Goal: Contribute content: Add original content to the website for others to see

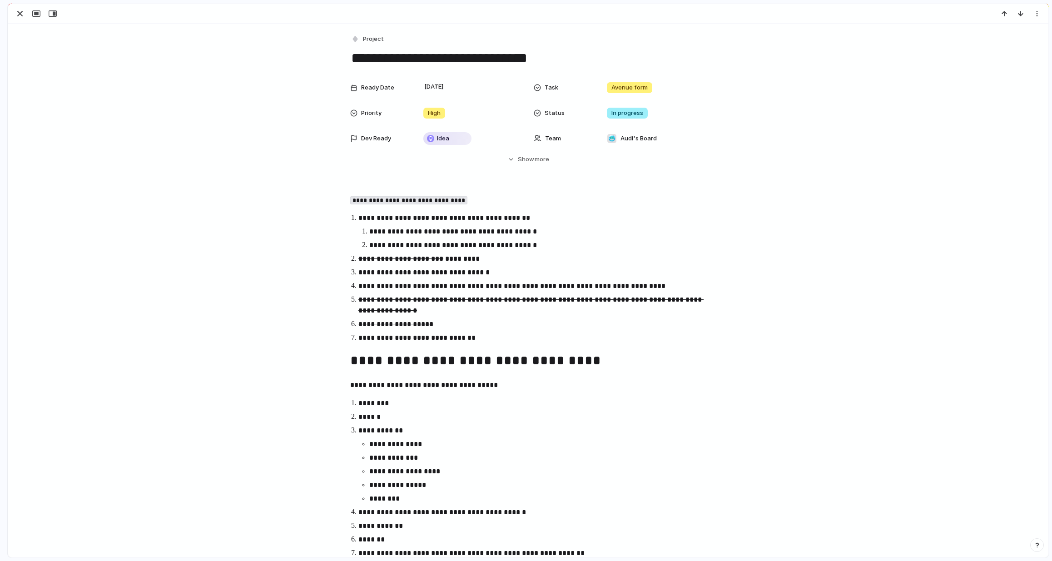
scroll to position [111, 0]
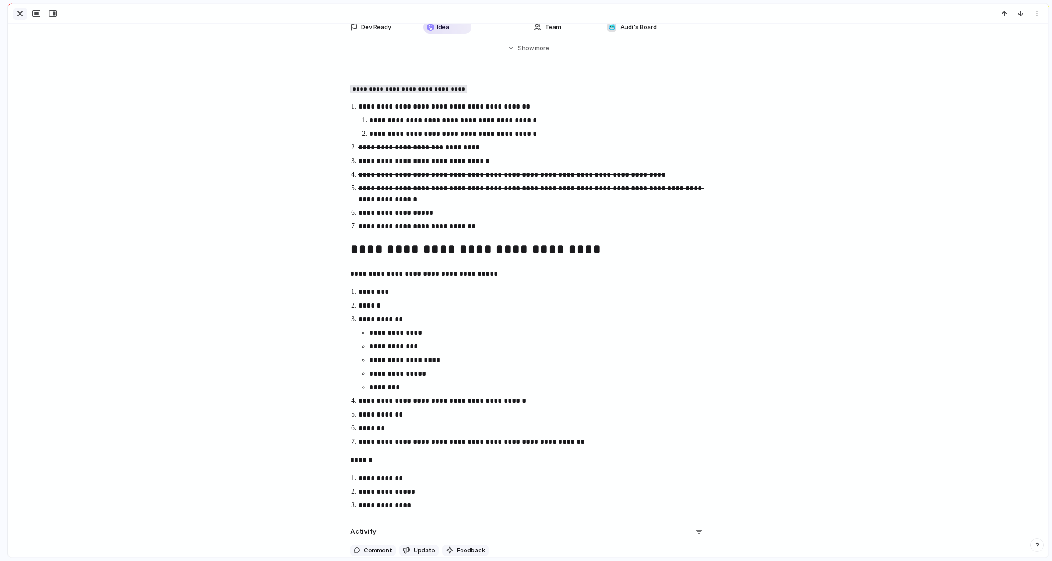
click at [17, 14] on div "button" at bounding box center [20, 13] width 11 height 11
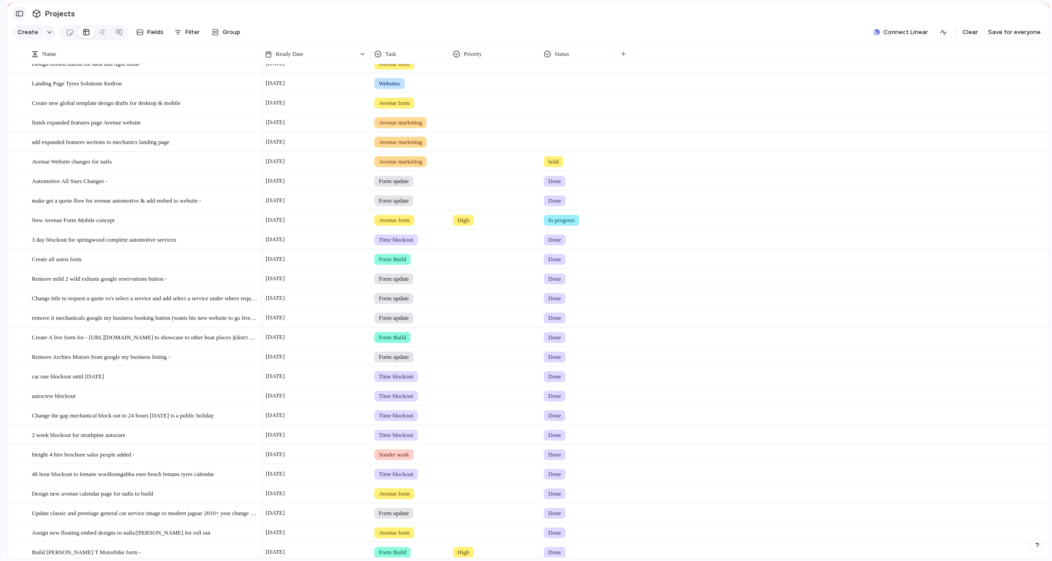
click at [22, 15] on div "button" at bounding box center [19, 13] width 8 height 6
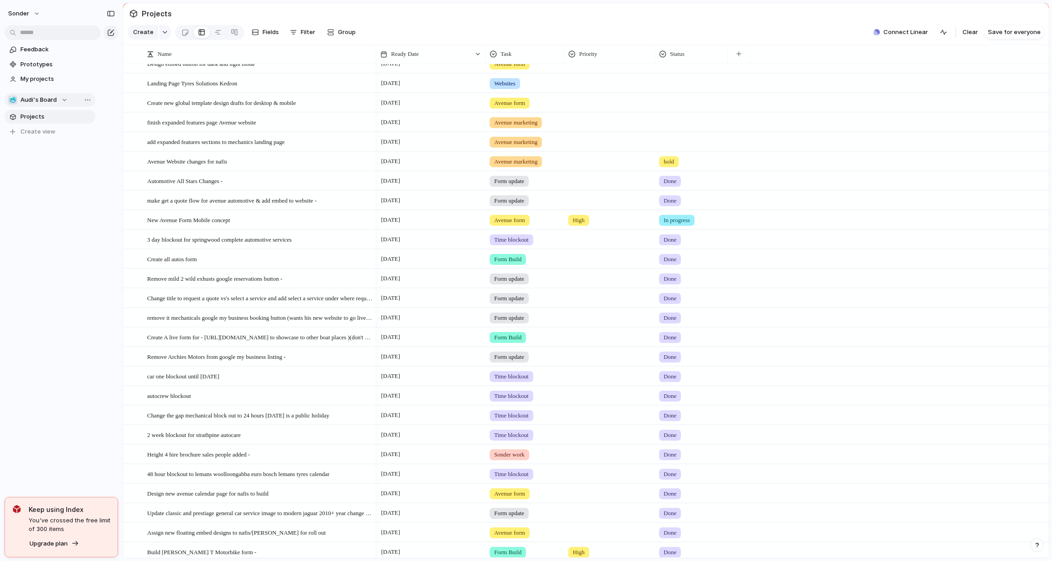
click at [57, 102] on div "🥶 Audi's Board" at bounding box center [38, 99] width 60 height 9
click at [39, 179] on span "Form Builds" at bounding box center [44, 179] width 32 height 9
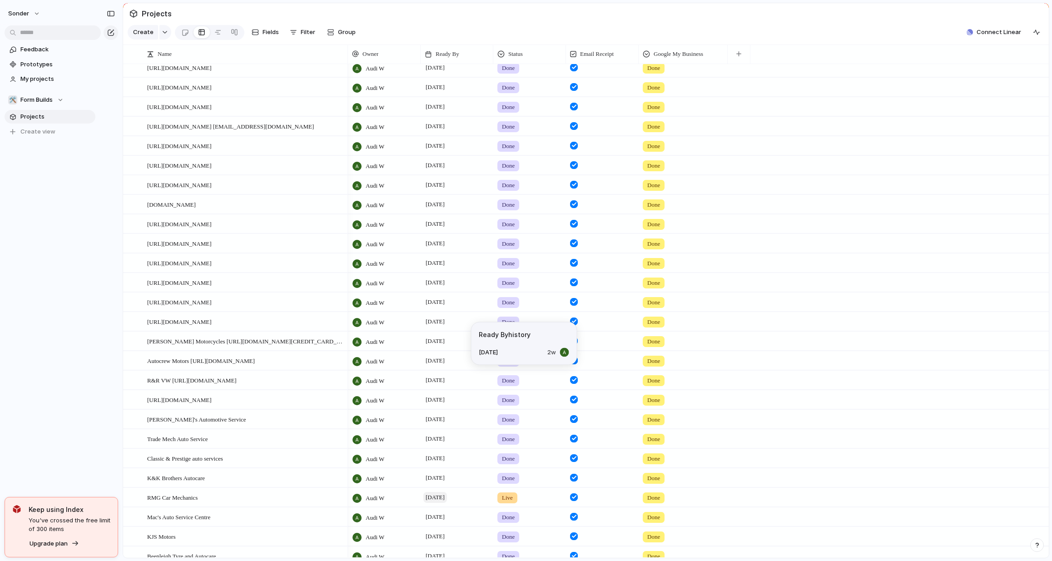
scroll to position [197, 0]
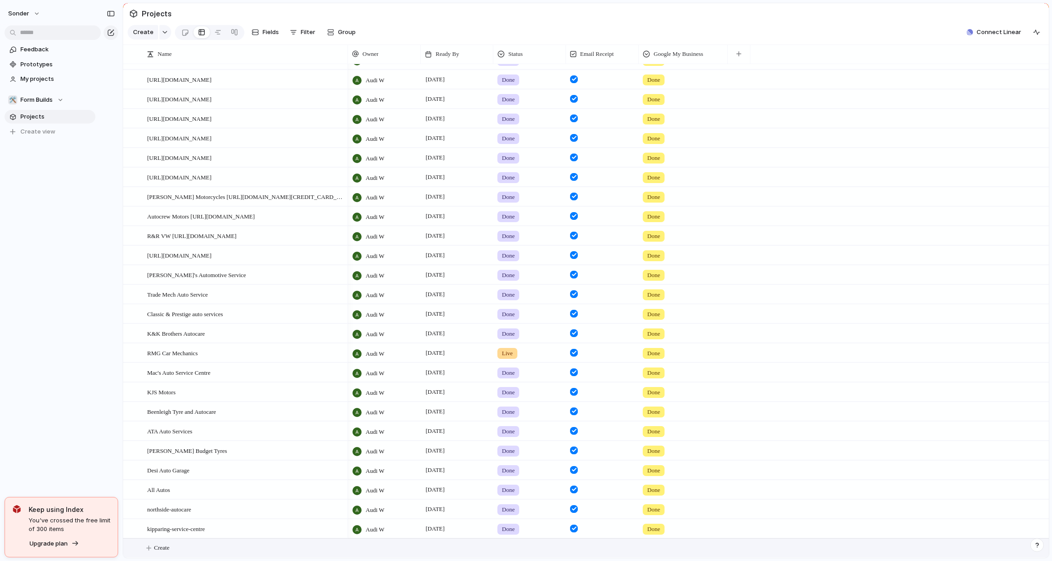
click at [169, 544] on span "Create" at bounding box center [161, 547] width 15 height 9
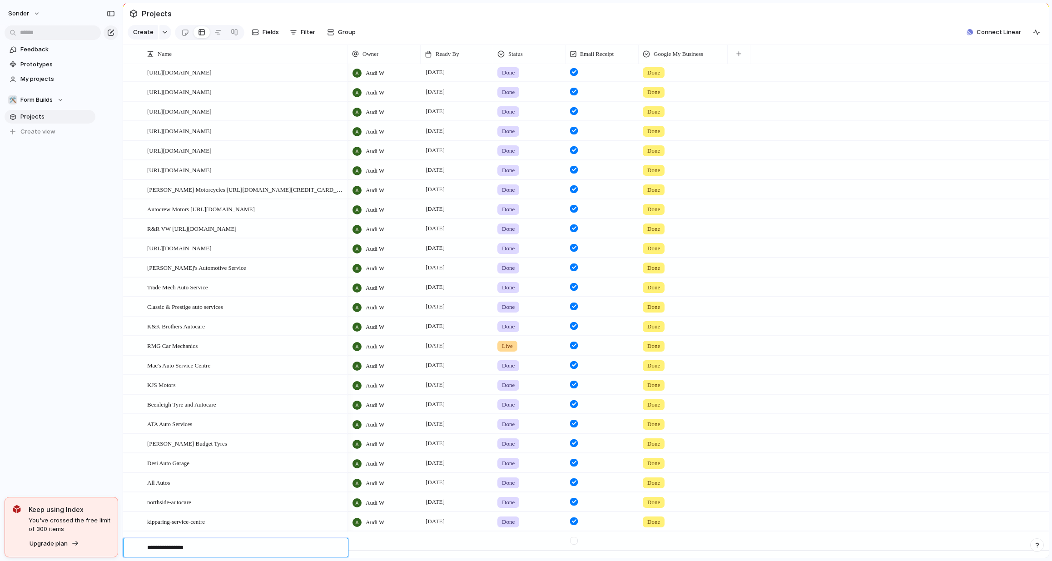
type textarea "**********"
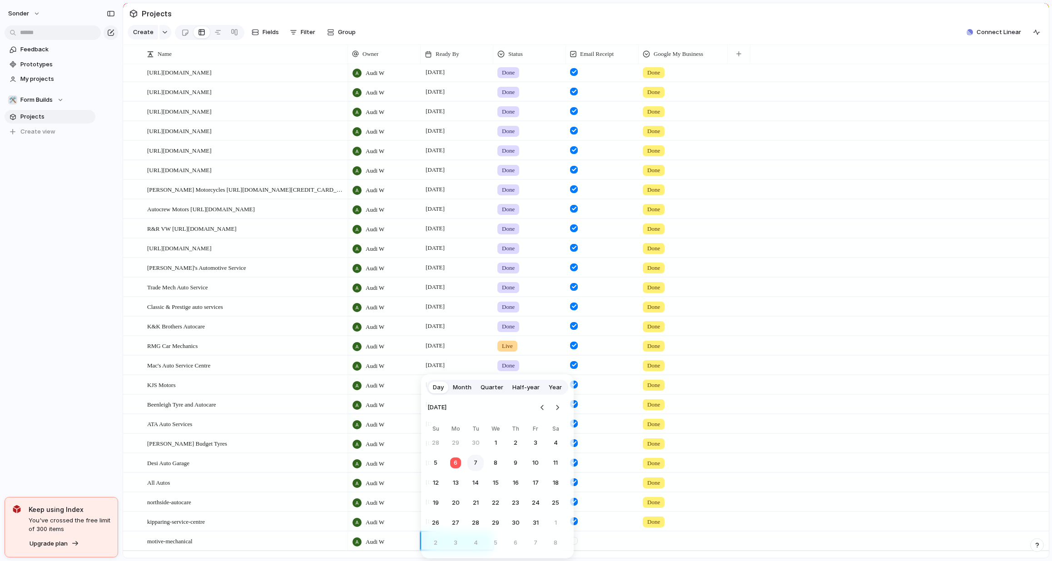
click at [470, 462] on button "7" at bounding box center [475, 463] width 16 height 16
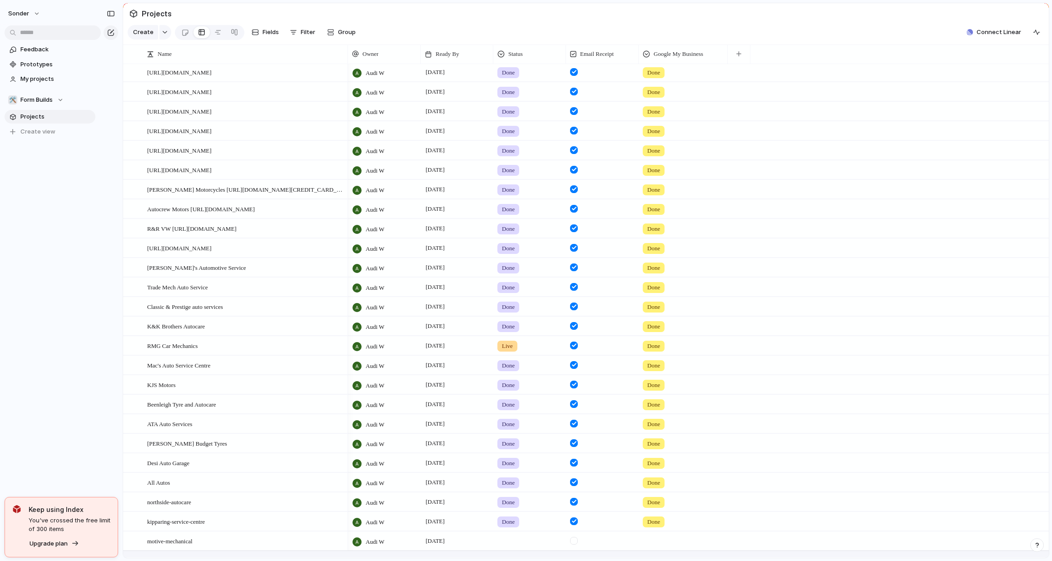
click at [511, 547] on div at bounding box center [530, 539] width 72 height 15
drag, startPoint x: 513, startPoint y: 549, endPoint x: 597, endPoint y: 548, distance: 83.6
click at [514, 550] on span "Done" at bounding box center [511, 548] width 15 height 9
click at [574, 545] on div at bounding box center [574, 541] width 8 height 8
click at [665, 547] on div at bounding box center [683, 539] width 88 height 15
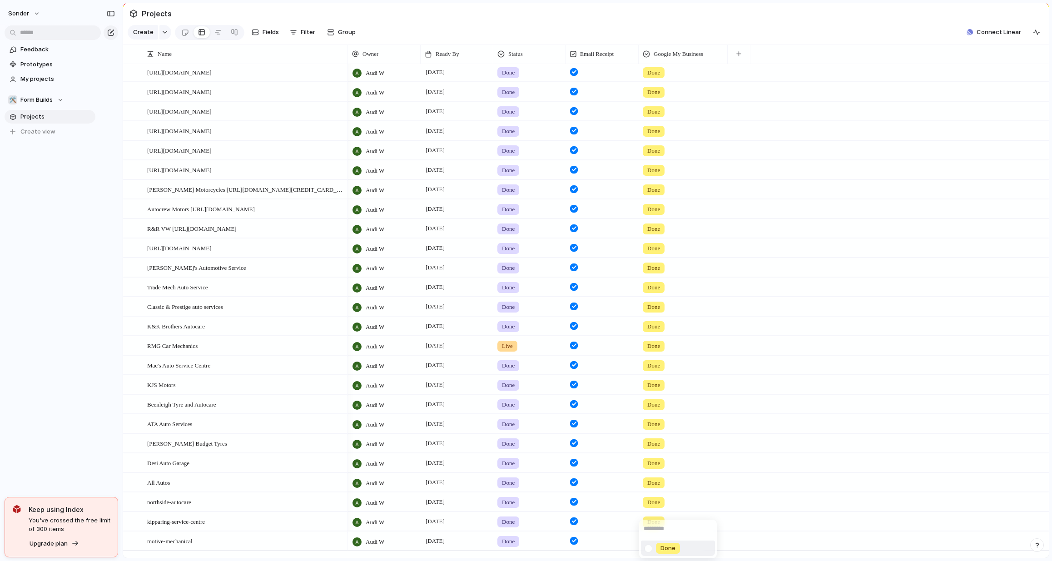
click at [663, 546] on span "Done" at bounding box center [668, 548] width 15 height 9
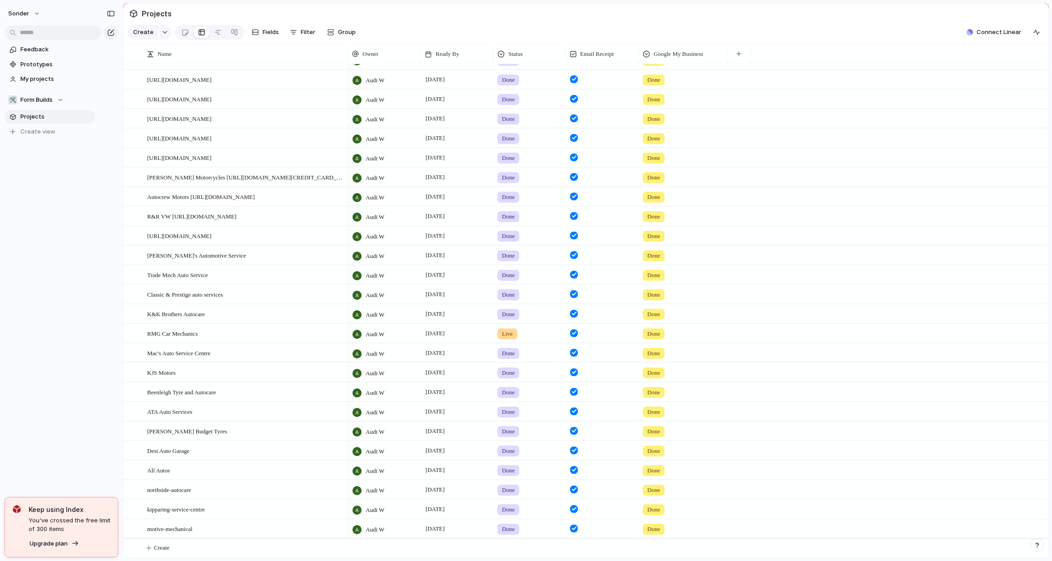
scroll to position [217, 0]
